Goal: Task Accomplishment & Management: Use online tool/utility

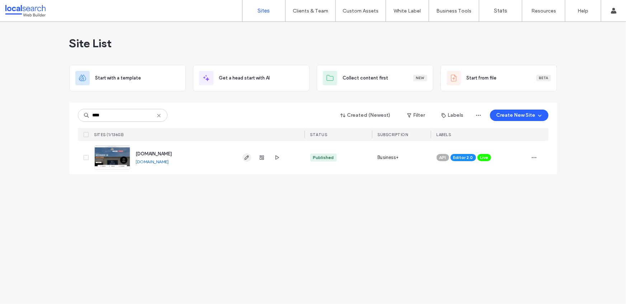
type input "****"
click at [246, 157] on icon "button" at bounding box center [247, 158] width 6 height 6
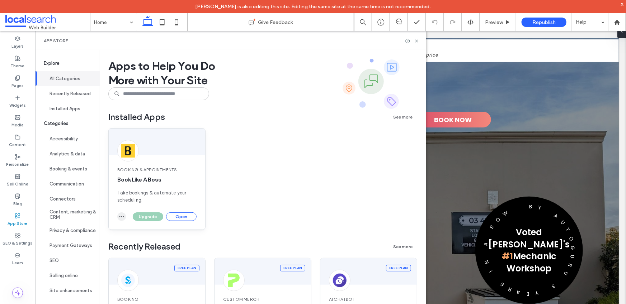
click at [124, 217] on icon "button" at bounding box center [122, 217] width 6 height 6
click at [169, 180] on span "Book Like A Boss" at bounding box center [156, 180] width 79 height 8
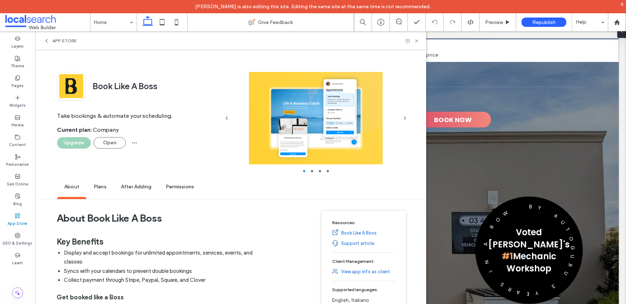
click at [180, 214] on h1 "About Book Like A Boss" at bounding box center [164, 218] width 214 height 27
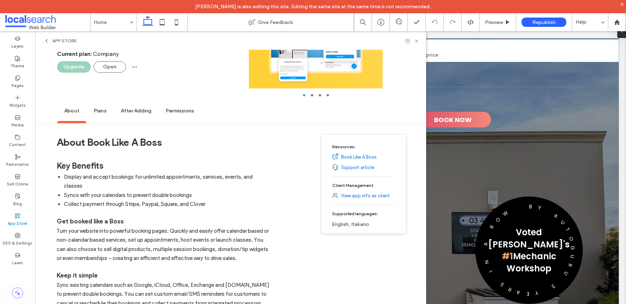
scroll to position [76, 0]
click at [179, 112] on span "Permissions" at bounding box center [179, 112] width 43 height 20
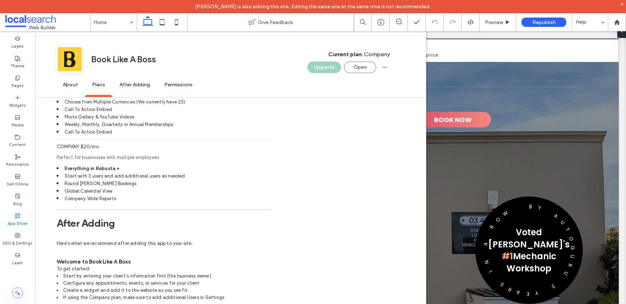
scroll to position [858, 0]
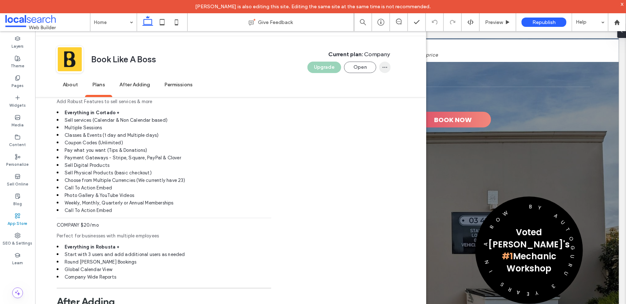
click at [384, 67] on use "button" at bounding box center [385, 67] width 5 height 1
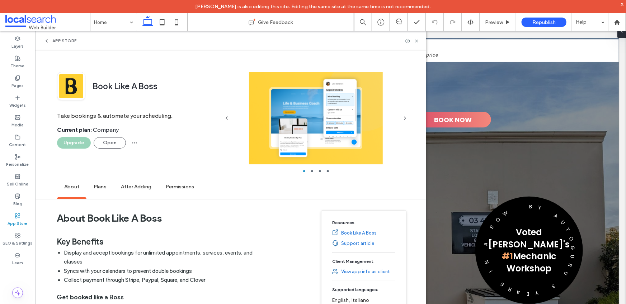
scroll to position [0, 0]
click at [111, 146] on button "Open" at bounding box center [110, 142] width 32 height 11
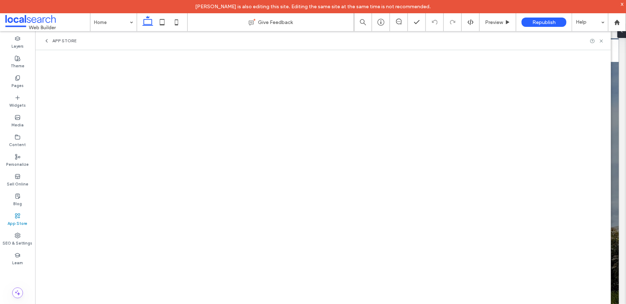
click at [23, 217] on div "App Store" at bounding box center [17, 220] width 35 height 20
